Goal: Check status: Check status

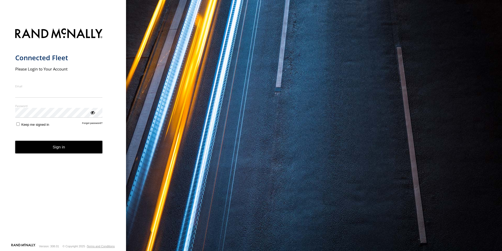
type input "**********"
click at [58, 150] on button "Sign in" at bounding box center [58, 146] width 87 height 13
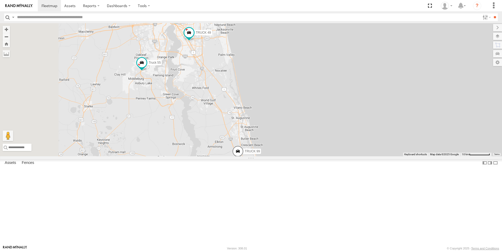
drag, startPoint x: 283, startPoint y: 119, endPoint x: 407, endPoint y: 224, distance: 161.9
click at [407, 156] on div "TRUCK 30 TRUCK 85 TRUCK 49 TRUCK 75 Truck 55 TRUCK 99 truck 77 5" at bounding box center [251, 89] width 502 height 133
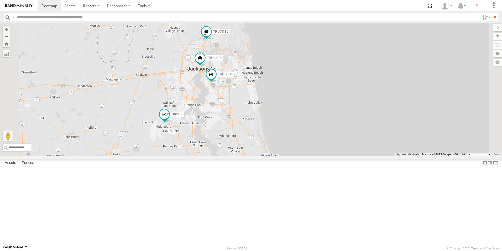
drag, startPoint x: 341, startPoint y: 142, endPoint x: 377, endPoint y: 132, distance: 37.0
click at [377, 132] on div "TRUCK 30 TRUCK 85 TRUCK 49 TRUCK 75 Truck 55 TRUCK 99 truck 77" at bounding box center [251, 89] width 502 height 133
